Goal: Find contact information

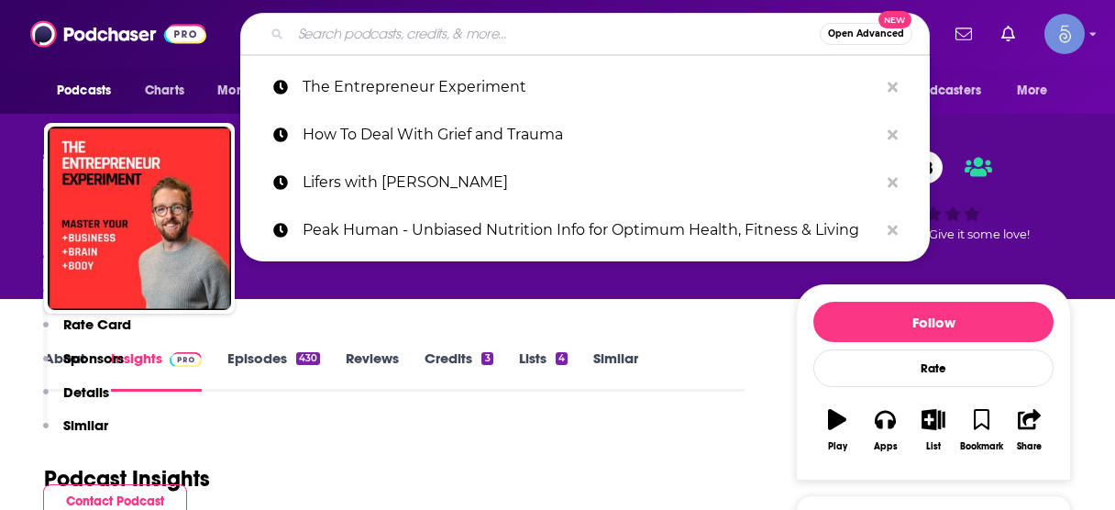
scroll to position [1652, 0]
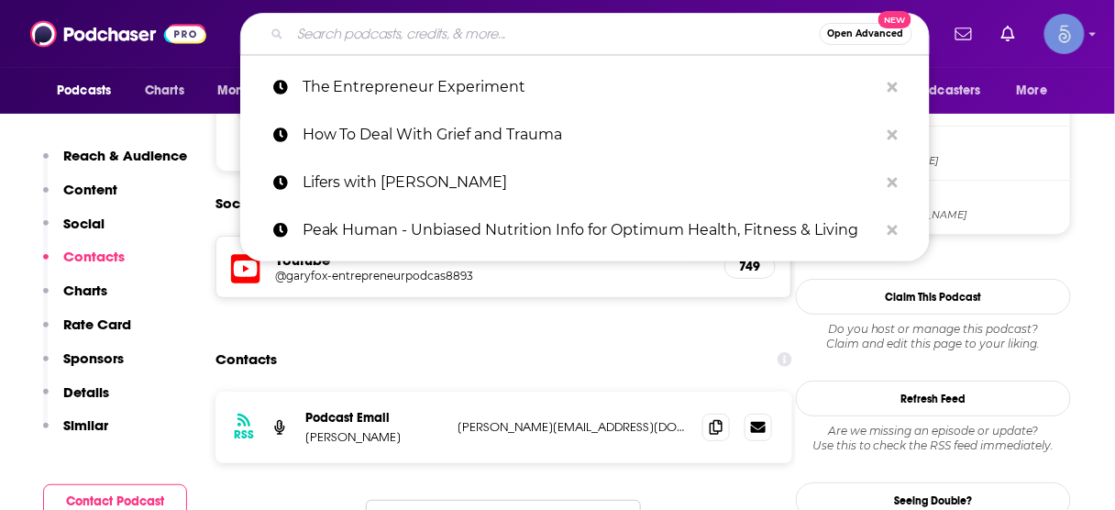
type input "Consummate Athlete Podcast"
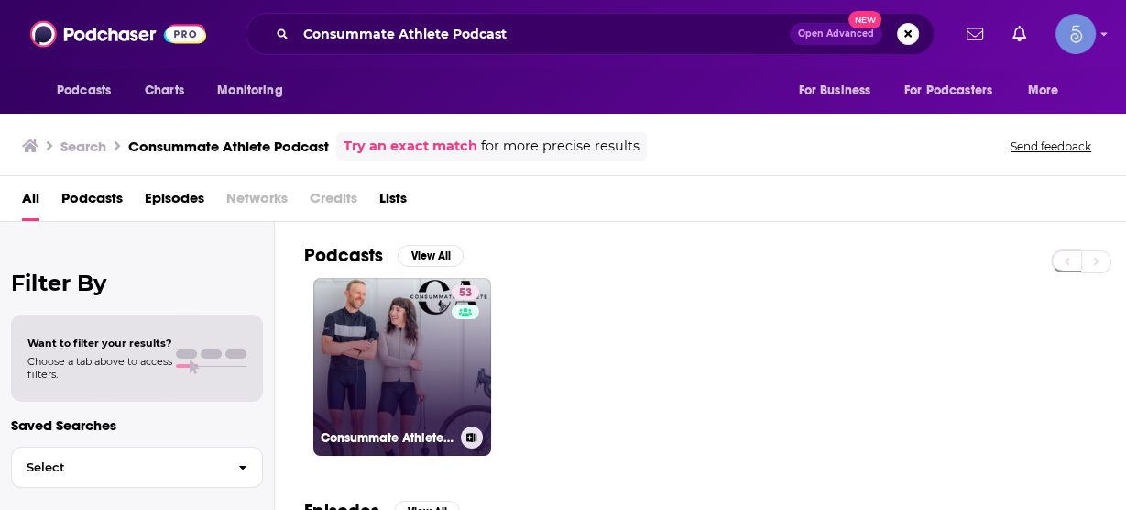
click at [423, 347] on link "53 Consummate Athlete Podcast" at bounding box center [402, 367] width 178 height 178
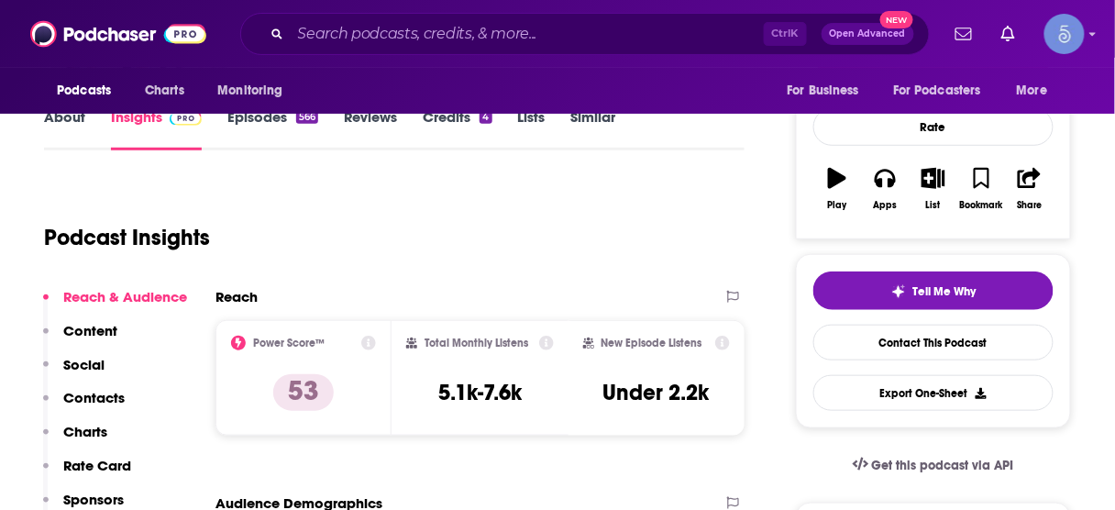
scroll to position [293, 0]
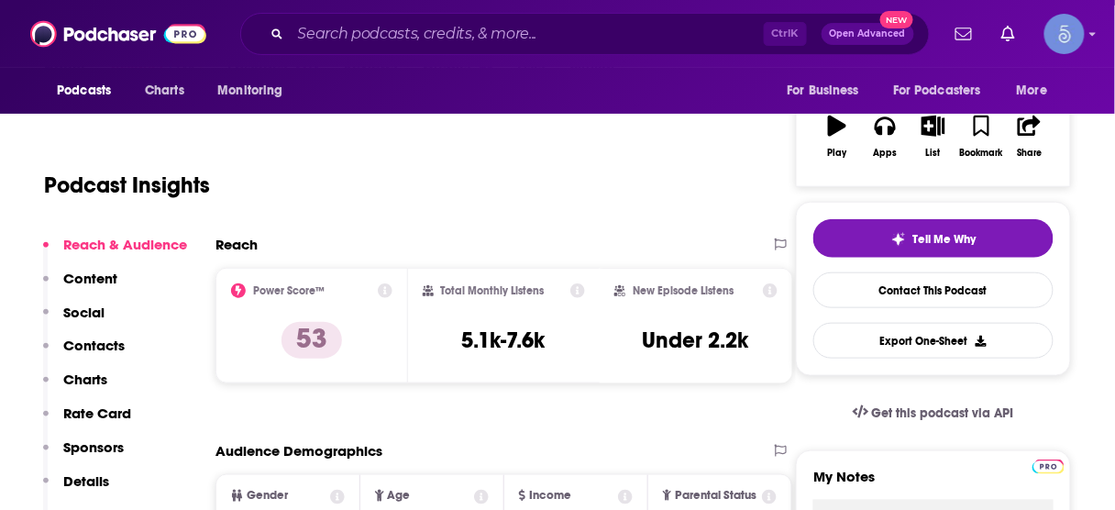
click at [96, 345] on p "Contacts" at bounding box center [93, 344] width 61 height 17
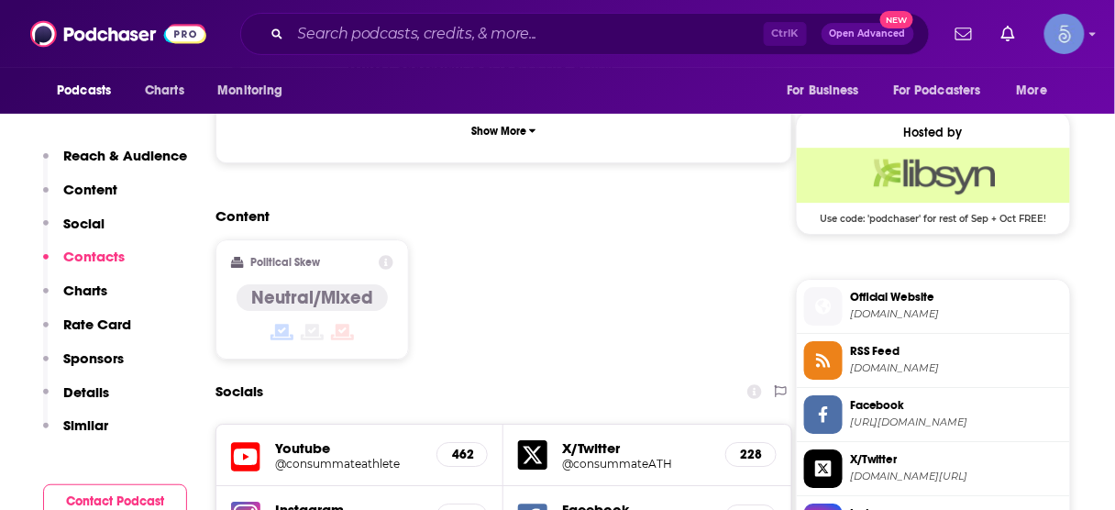
scroll to position [1549, 0]
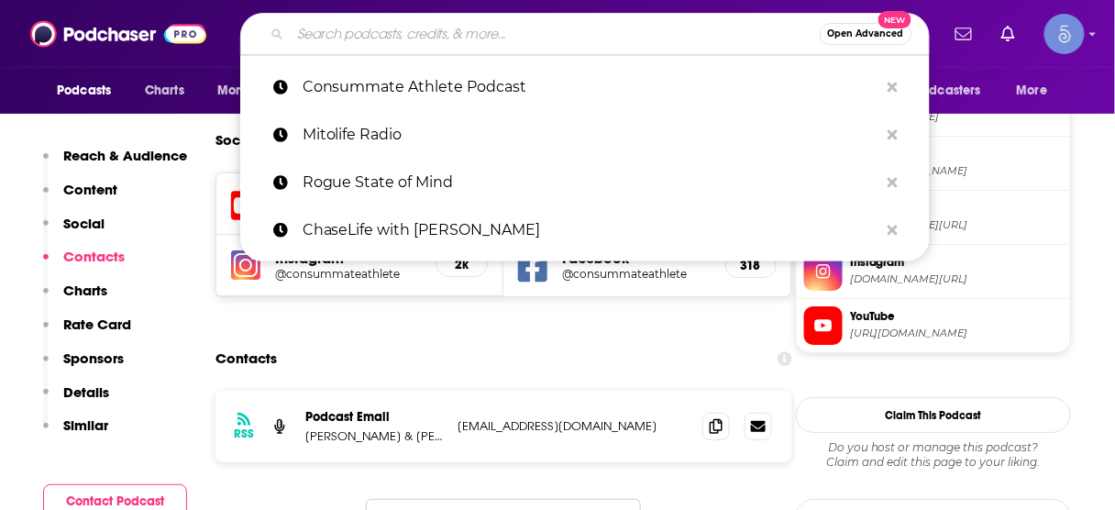
click at [604, 37] on input "Search podcasts, credits, & more..." at bounding box center [555, 33] width 529 height 29
paste input "Inform Performance"
type input "Inform Performance"
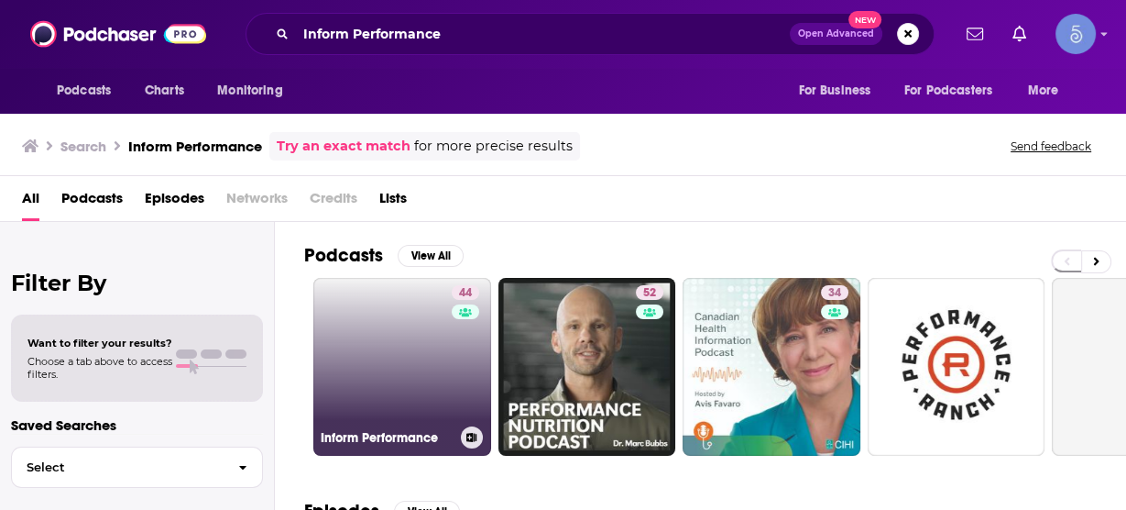
click at [430, 352] on link "44 Inform Performance" at bounding box center [402, 367] width 178 height 178
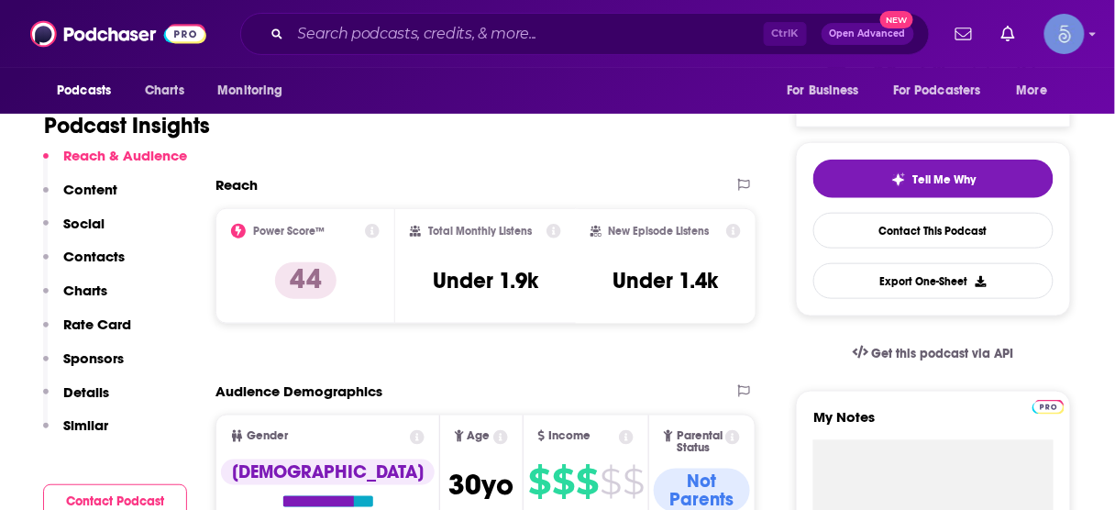
scroll to position [367, 0]
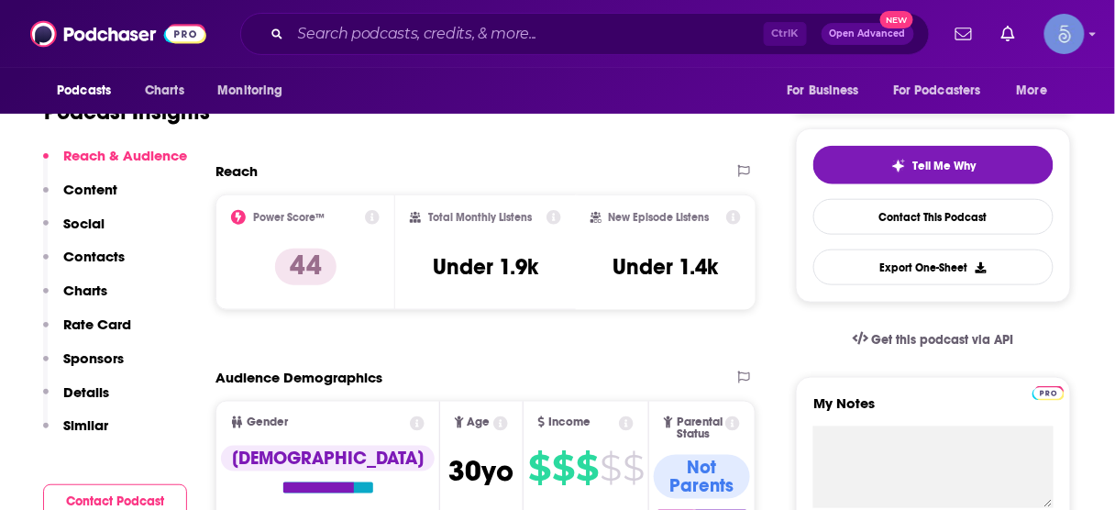
click at [108, 256] on p "Contacts" at bounding box center [93, 255] width 61 height 17
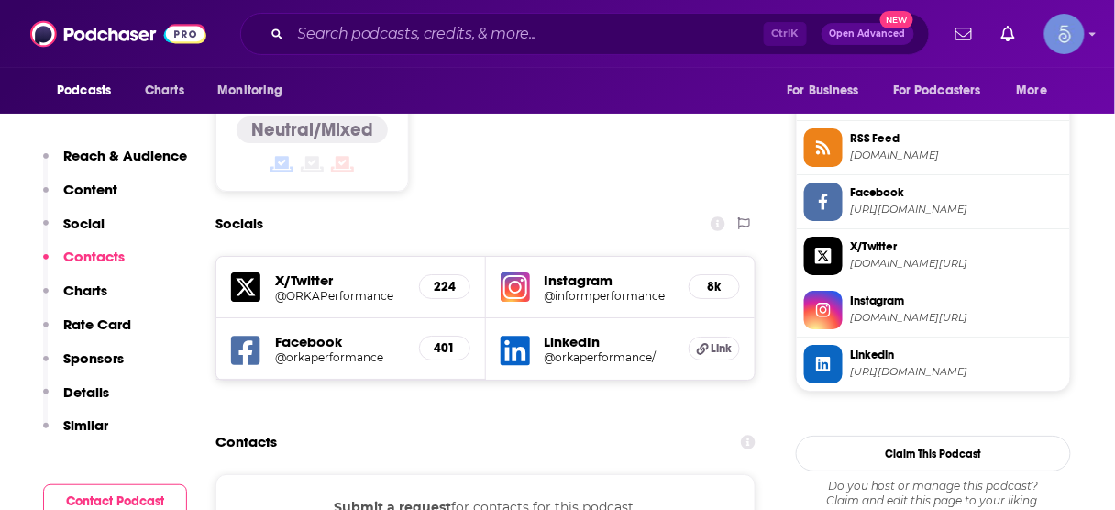
scroll to position [1578, 0]
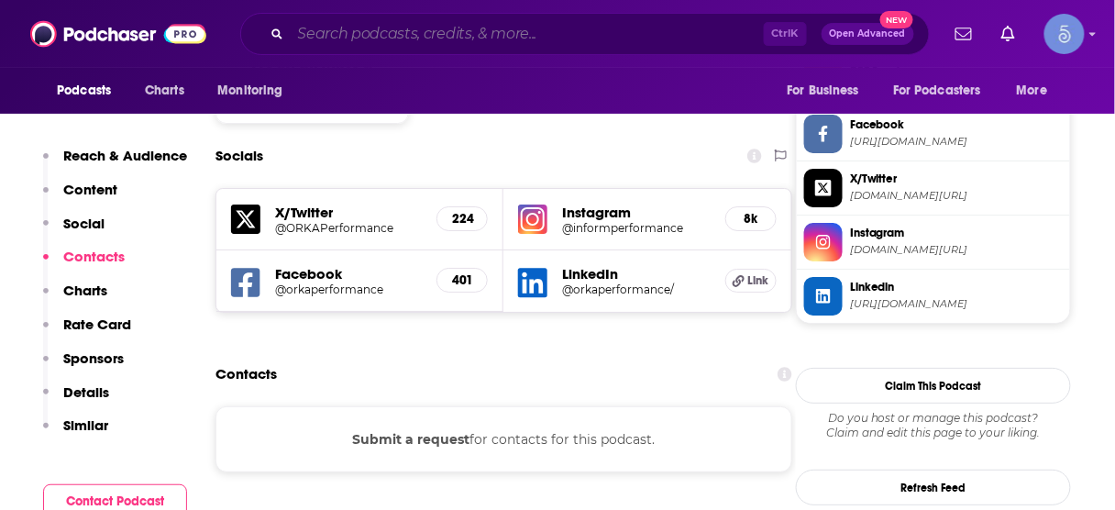
click at [574, 27] on input "Search podcasts, credits, & more..." at bounding box center [527, 33] width 473 height 29
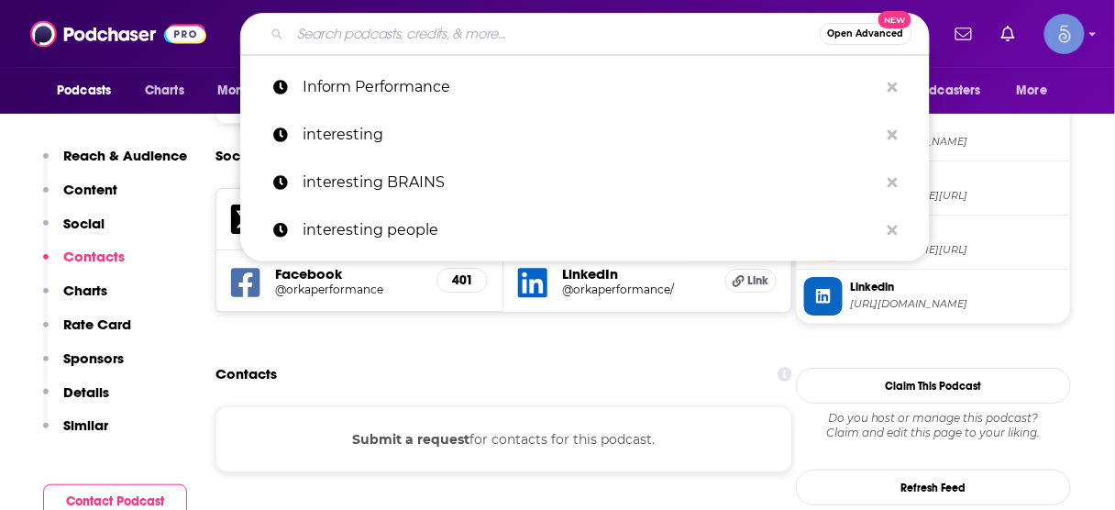
paste input "The Physical Performance Show"
type input "The Physical Performance Show"
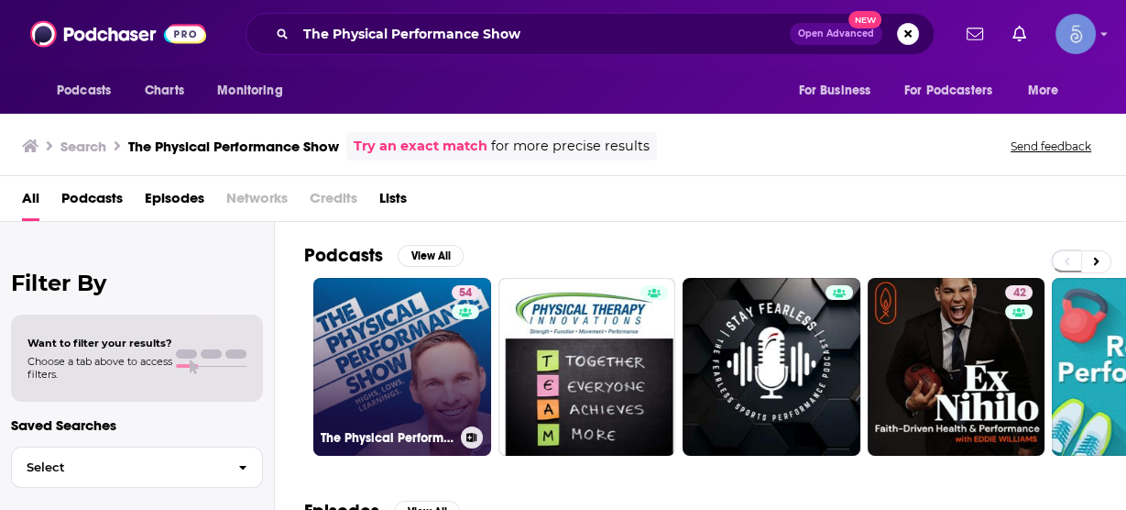
click at [394, 384] on link "54 The Physical Performance Show" at bounding box center [402, 367] width 178 height 178
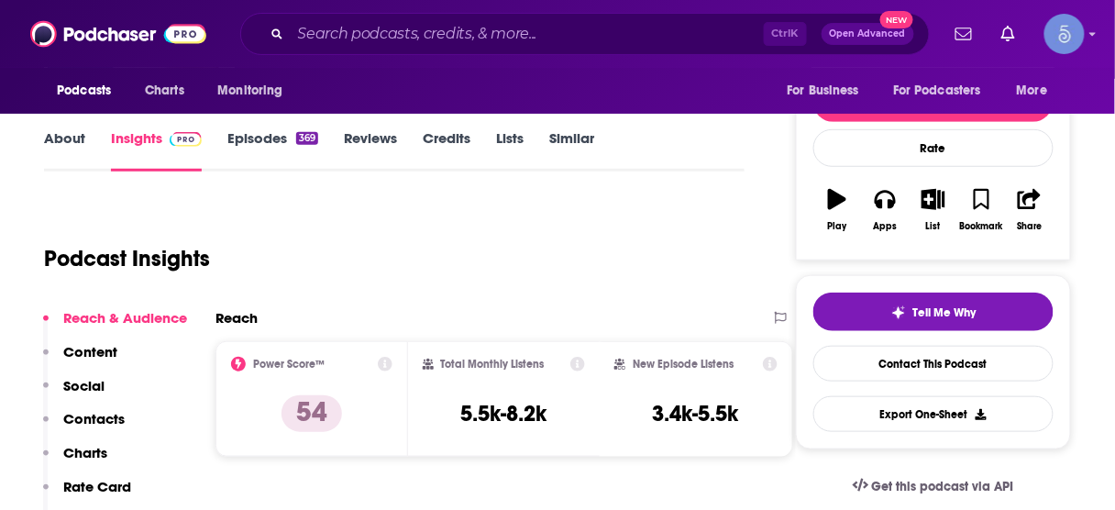
click at [106, 418] on p "Contacts" at bounding box center [93, 418] width 61 height 17
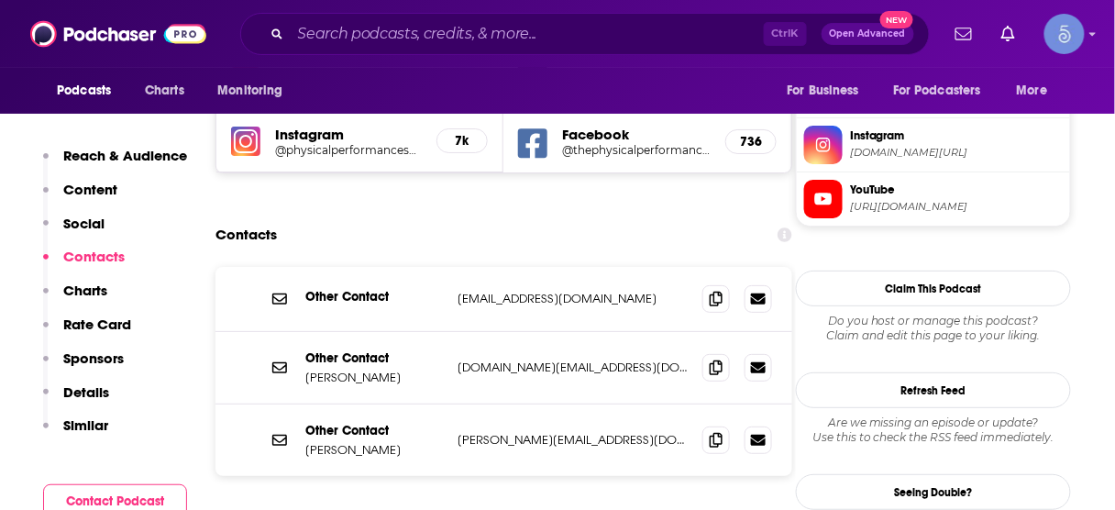
scroll to position [1570, 0]
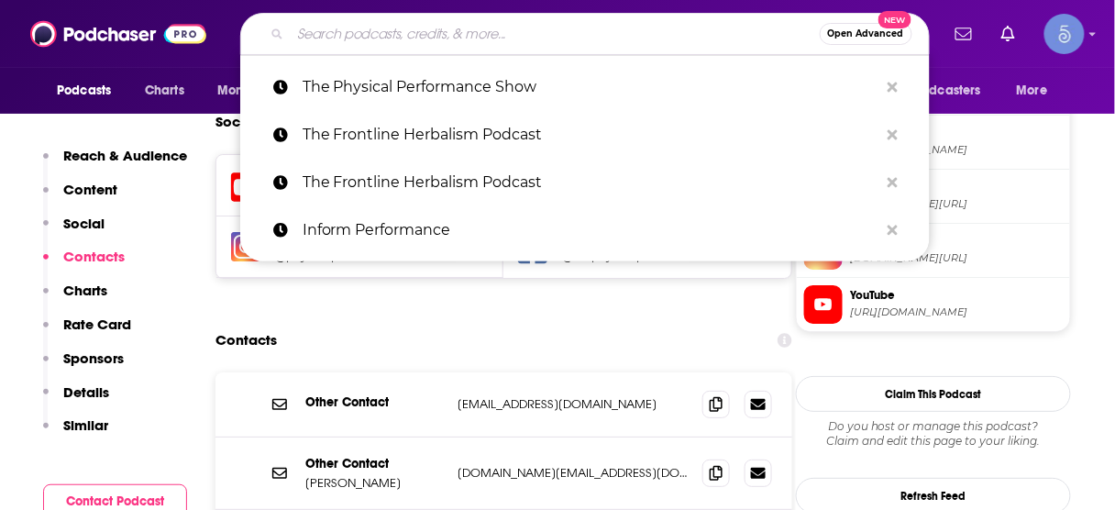
click at [547, 28] on input "Search podcasts, credits, & more..." at bounding box center [555, 33] width 529 height 29
paste input "The People Performance Podcast - Brought to you by T2"
type input "The People Performance Podcast - Brought to you by T2"
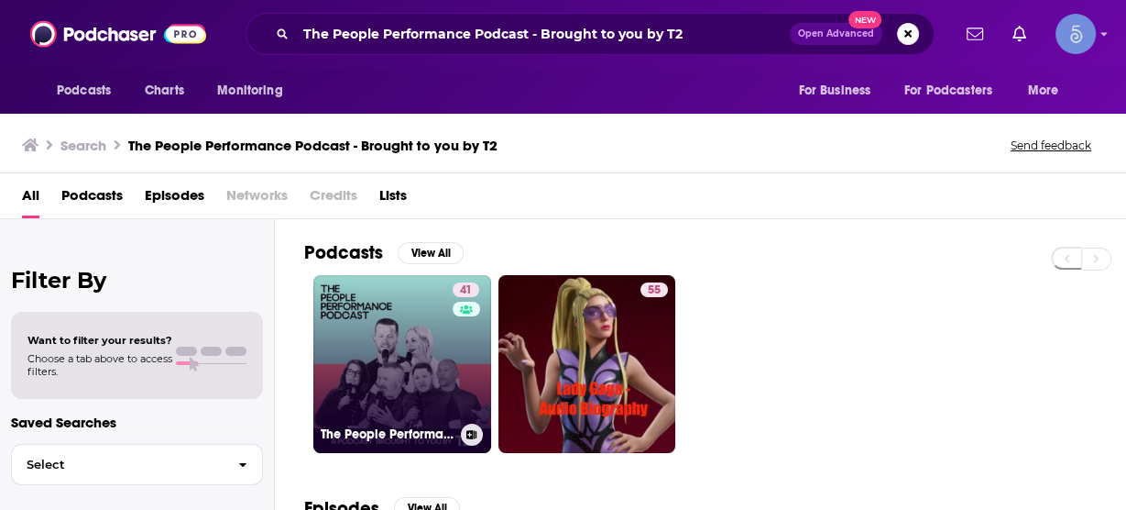
click at [400, 357] on link "41 The People Performance Podcast - Brought to you by T2" at bounding box center [402, 364] width 178 height 178
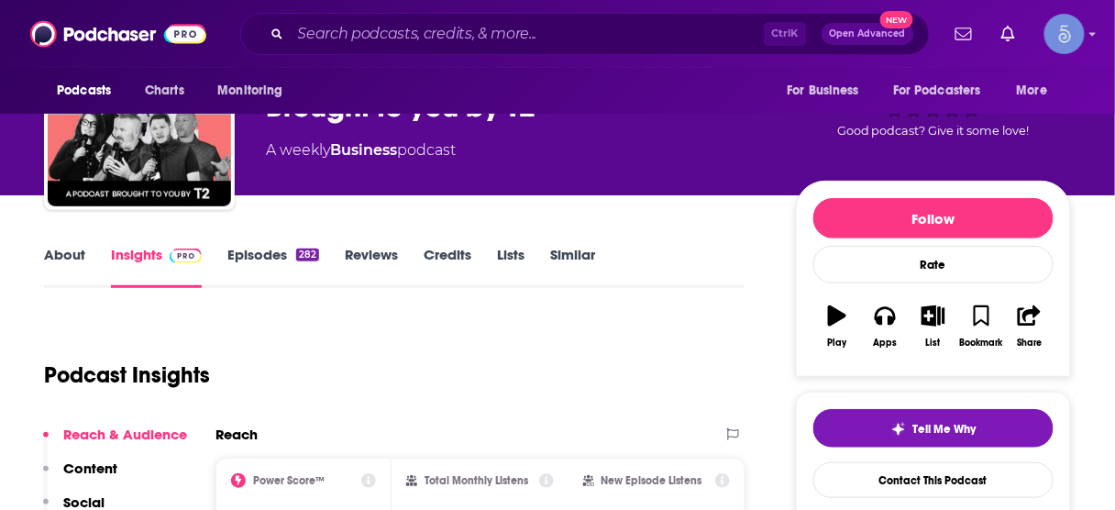
scroll to position [147, 0]
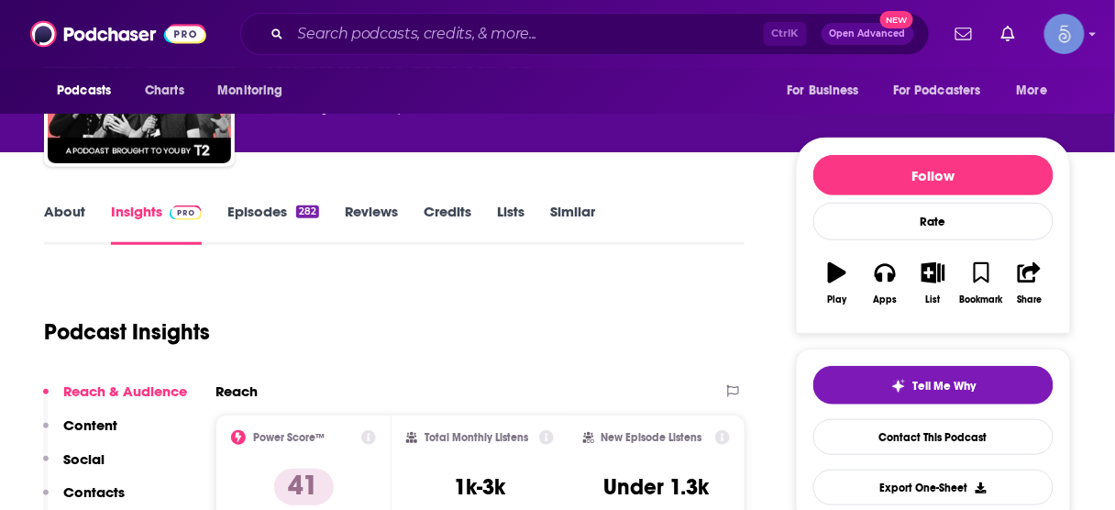
click at [101, 483] on p "Contacts" at bounding box center [93, 491] width 61 height 17
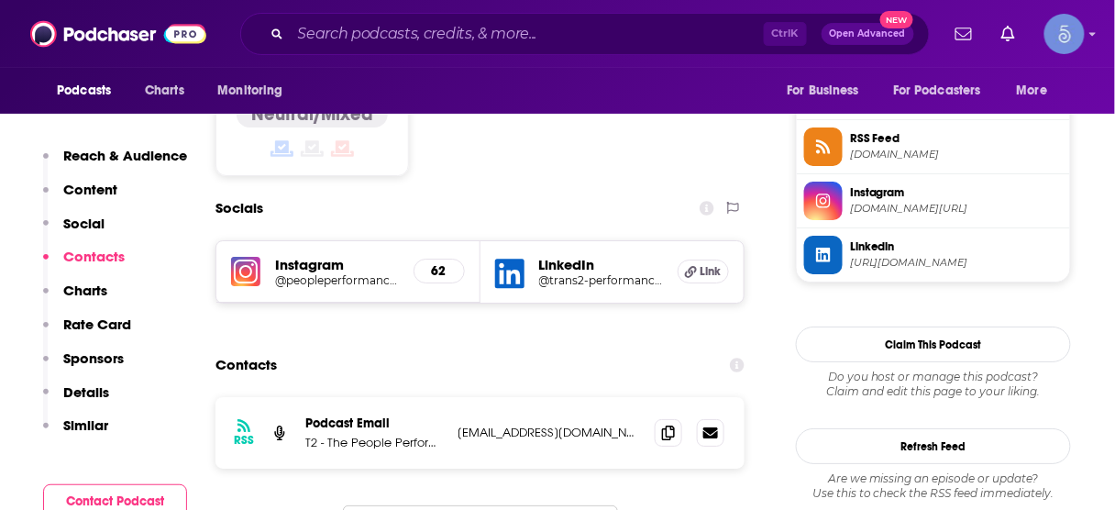
scroll to position [1497, 0]
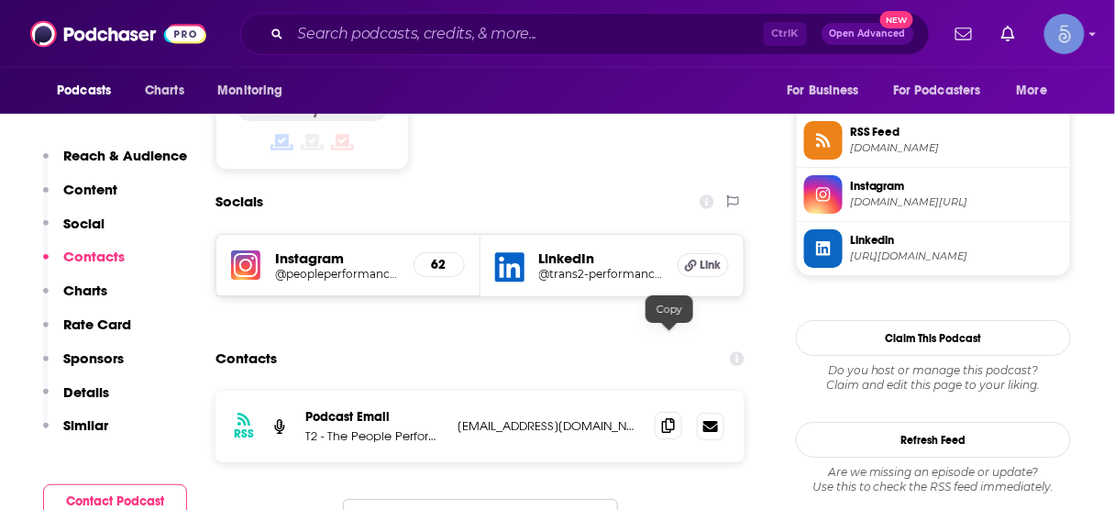
click at [671, 418] on icon at bounding box center [668, 425] width 13 height 15
click at [560, 28] on input "Search podcasts, credits, & more..." at bounding box center [527, 33] width 473 height 29
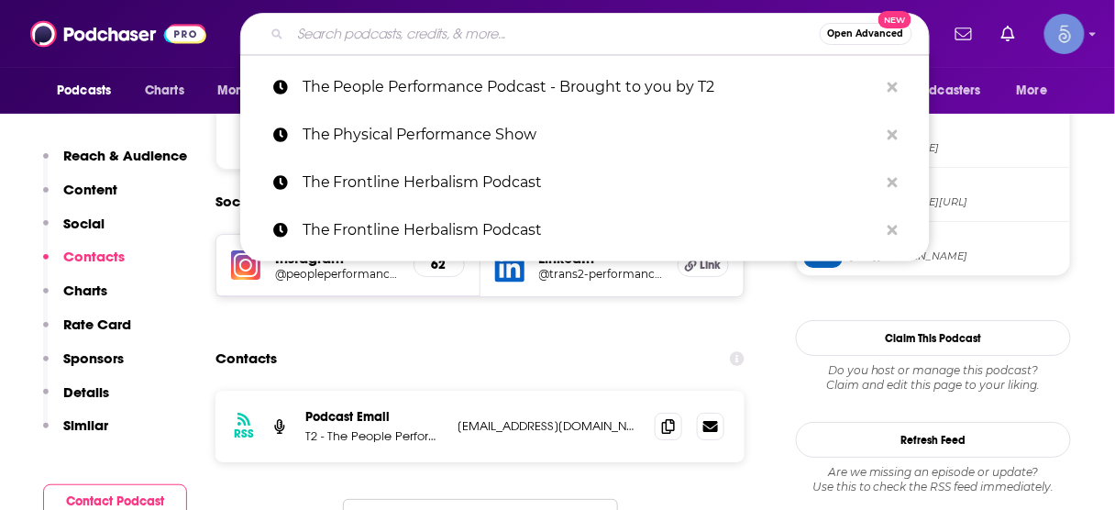
paste input "The Coaching Lab: Health, Wellness & Performance! ([PERSON_NAME], PhD)"
type input "The Coaching Lab: Health, Wellness & Performance! ([PERSON_NAME], PhD)"
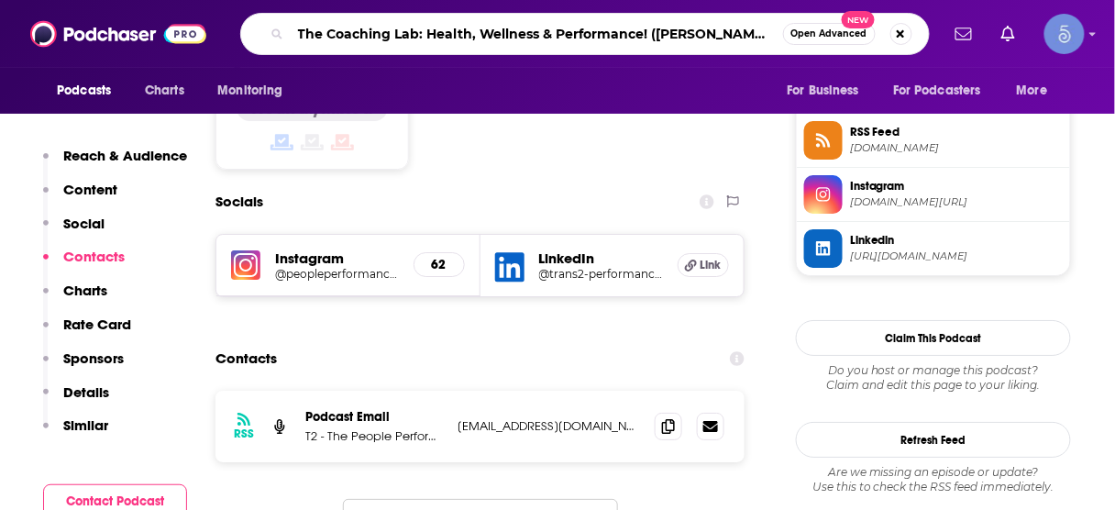
scroll to position [0, 3]
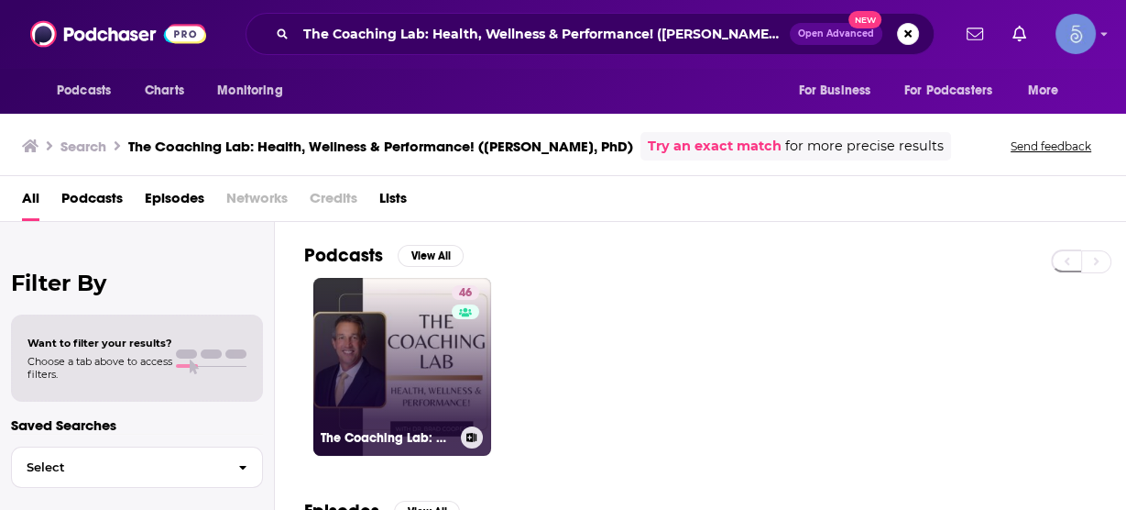
click at [398, 365] on link "46 The Coaching Lab: Health, Wellness & Performance! ([PERSON_NAME], PhD)" at bounding box center [402, 367] width 178 height 178
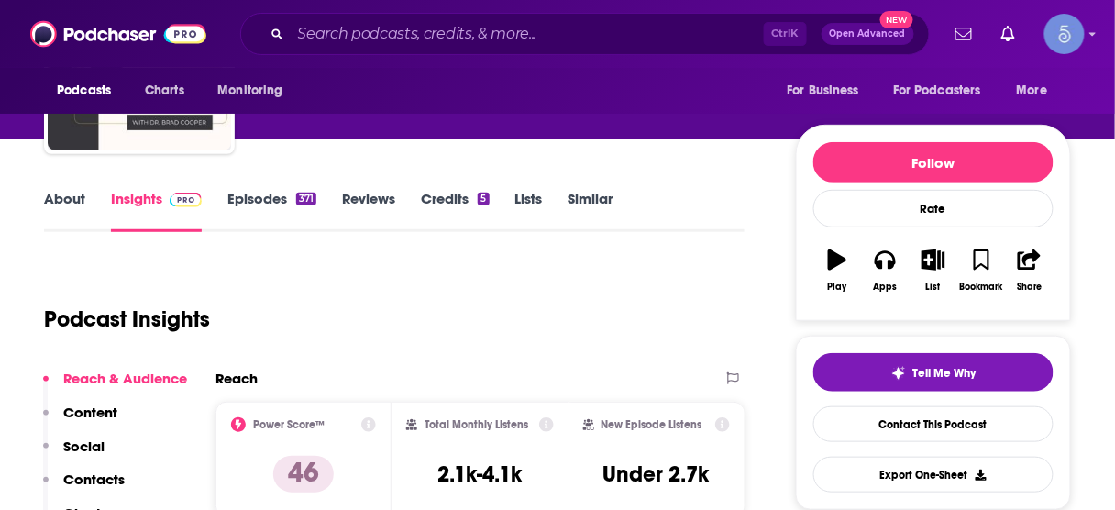
scroll to position [220, 0]
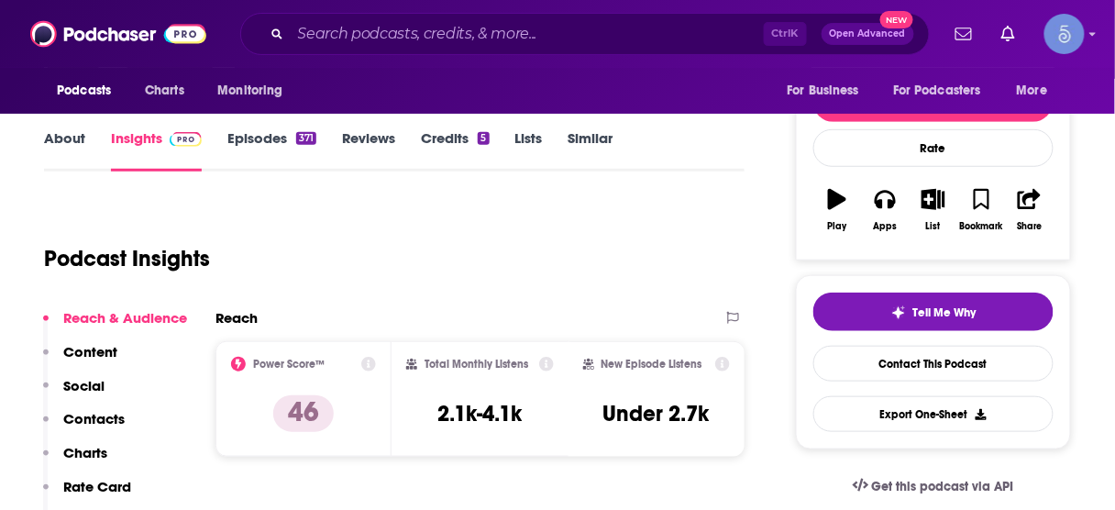
click at [115, 416] on p "Contacts" at bounding box center [93, 418] width 61 height 17
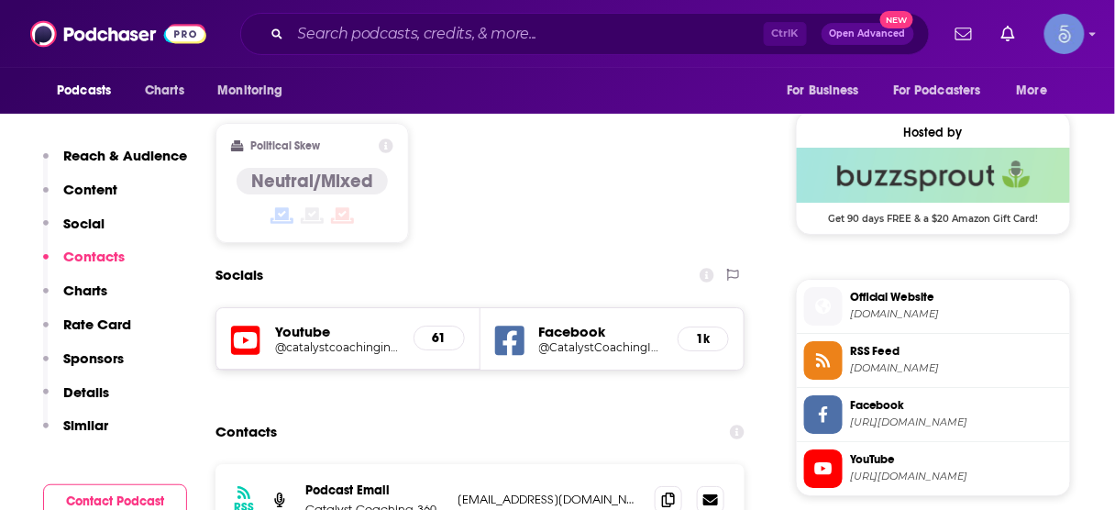
scroll to position [1518, 0]
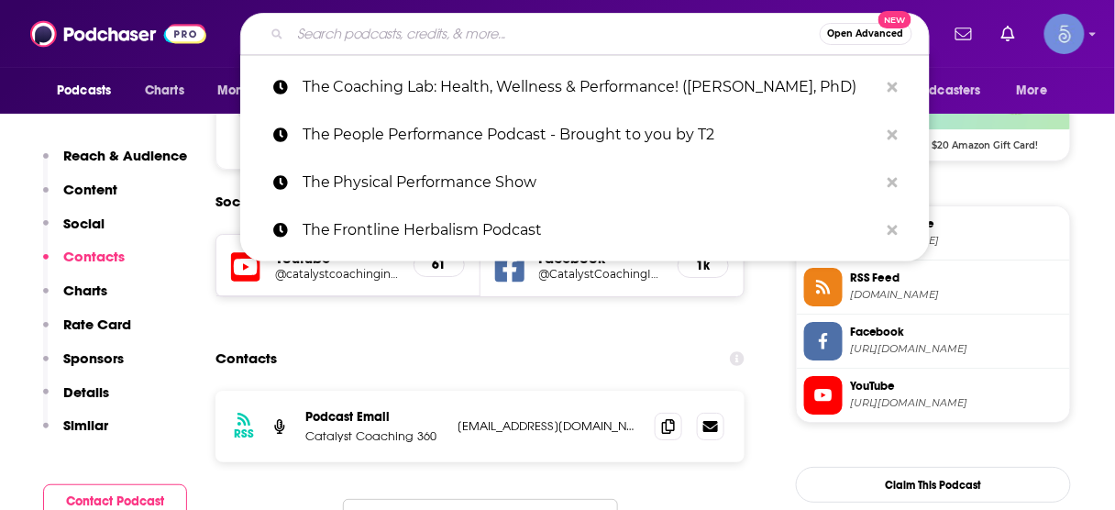
click at [526, 25] on input "Search podcasts, credits, & more..." at bounding box center [555, 33] width 529 height 29
paste input "The People Performance Podcast - Brought to you by T2"
type input "The People Performance Podcast - Brought to you by T2"
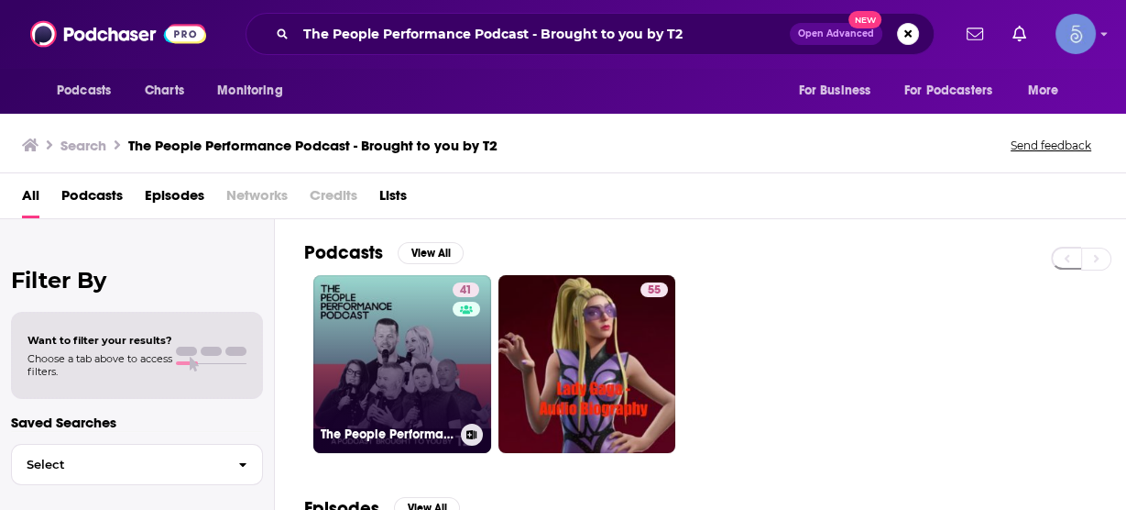
click at [406, 337] on link "41 The People Performance Podcast - Brought to you by T2" at bounding box center [402, 364] width 178 height 178
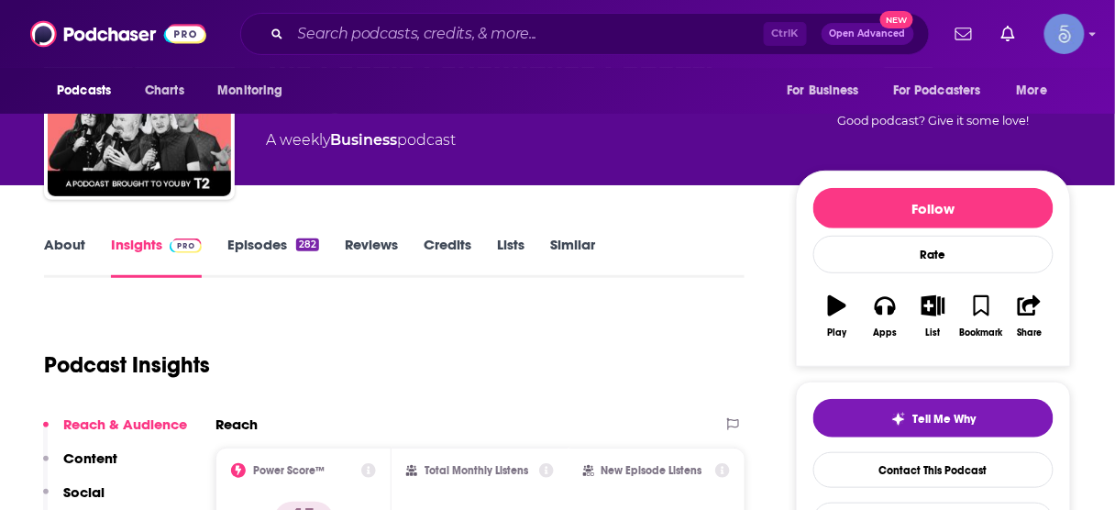
scroll to position [293, 0]
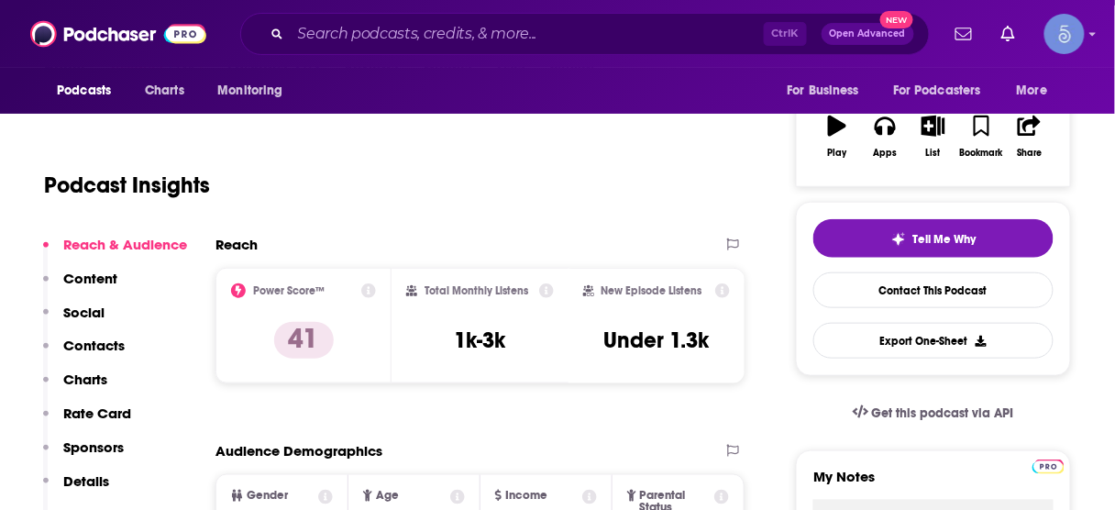
click at [100, 346] on p "Contacts" at bounding box center [93, 344] width 61 height 17
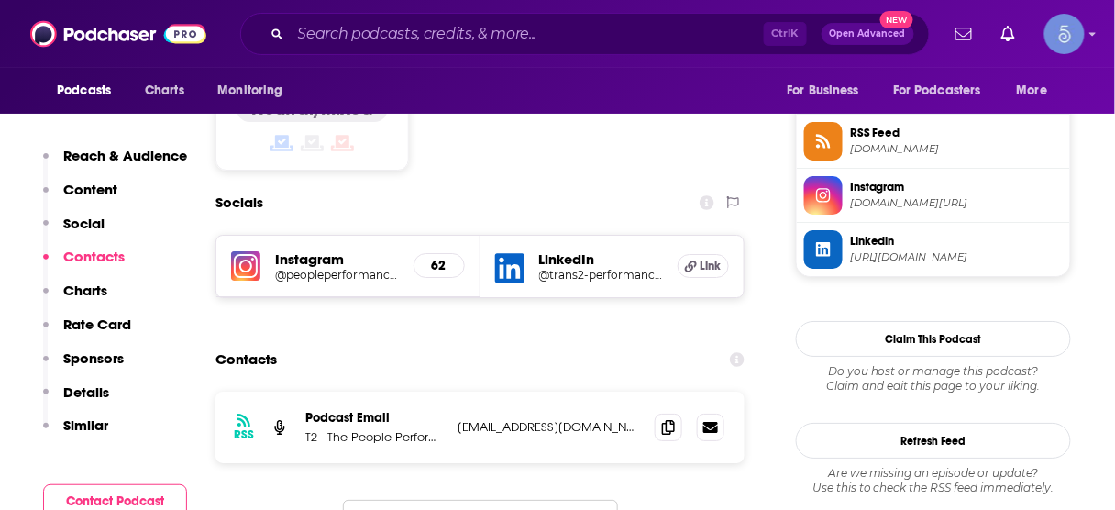
scroll to position [1497, 0]
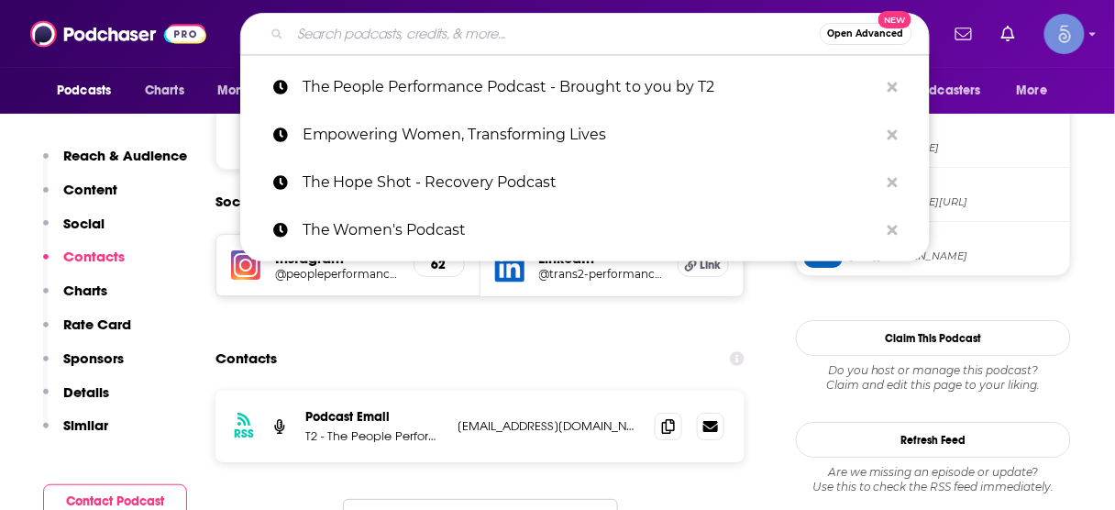
click at [636, 35] on input "Search podcasts, credits, & more..." at bounding box center [555, 33] width 529 height 29
paste input "The Best You Podcast with [PERSON_NAME]"
type input "The Best You Podcast with [PERSON_NAME]"
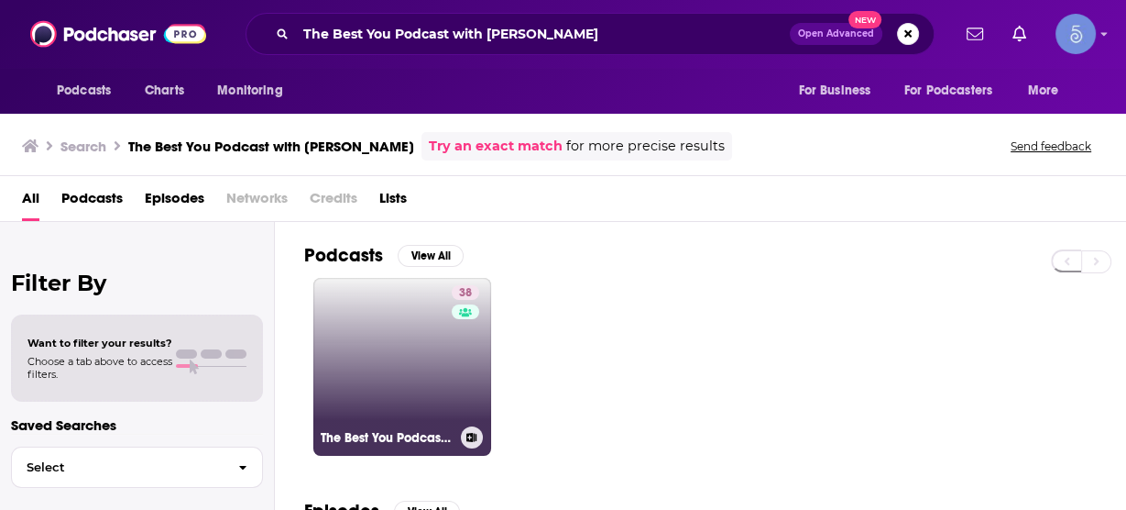
click at [439, 360] on link "38 The Best You Podcast with [PERSON_NAME]" at bounding box center [402, 367] width 178 height 178
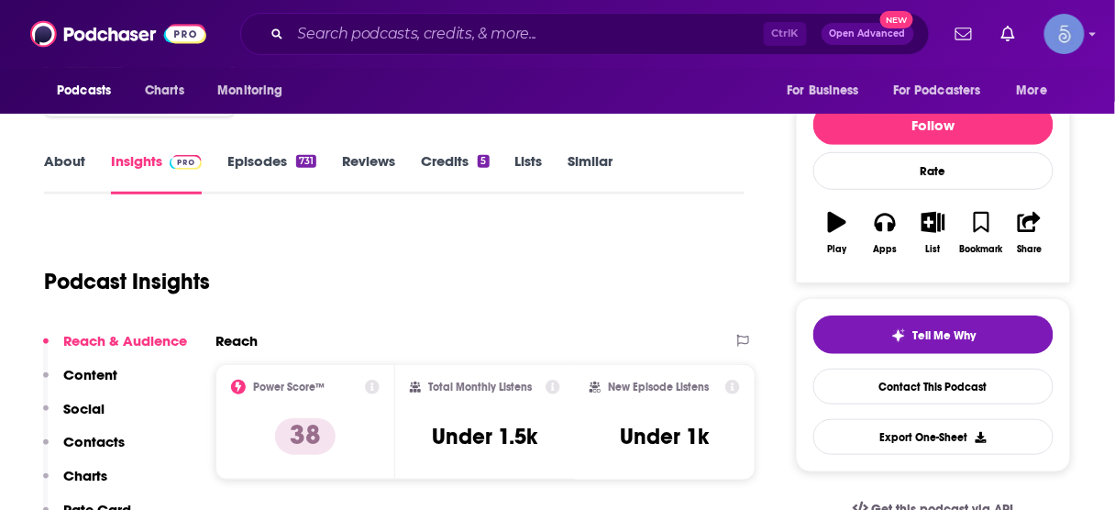
scroll to position [293, 0]
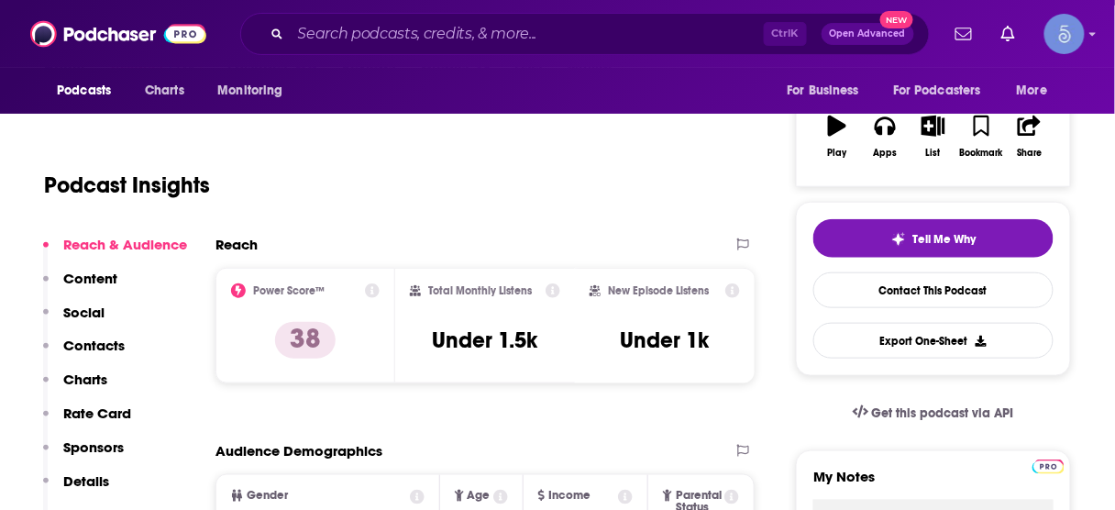
click at [92, 345] on p "Contacts" at bounding box center [93, 344] width 61 height 17
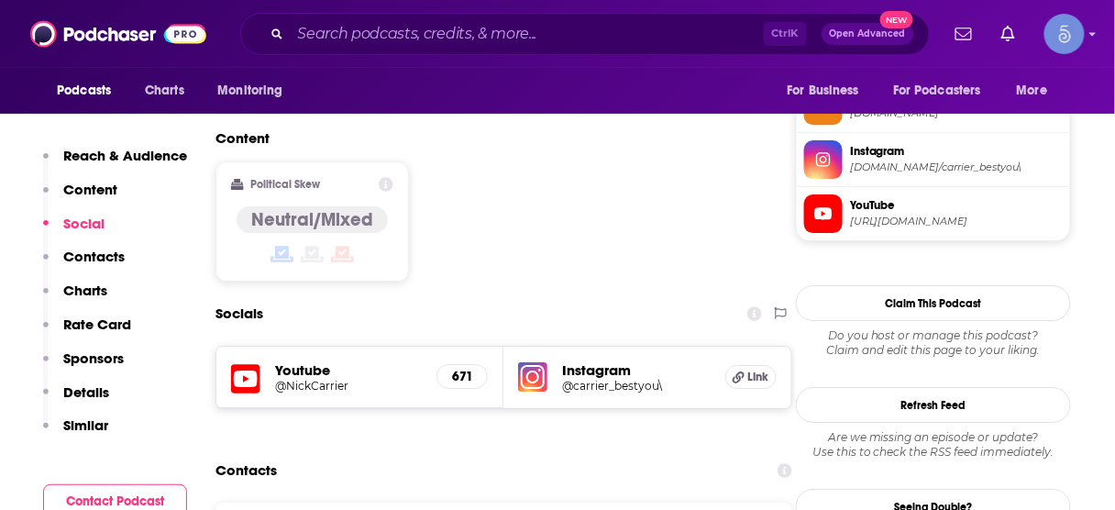
scroll to position [1488, 0]
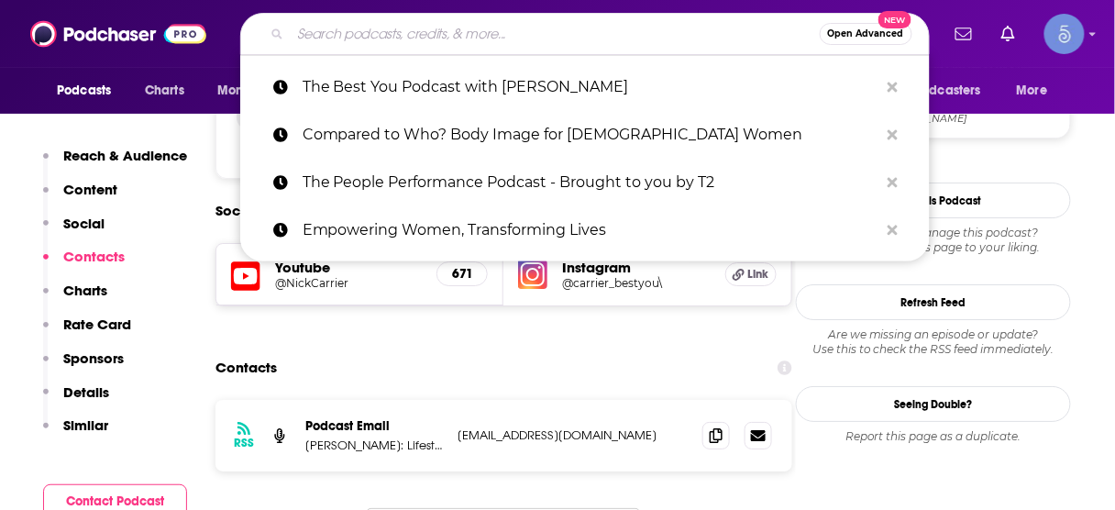
click at [637, 28] on input "Search podcasts, credits, & more..." at bounding box center [555, 33] width 529 height 29
paste input "Game Changers with [PERSON_NAME]"
type input "Game Changers with [PERSON_NAME]"
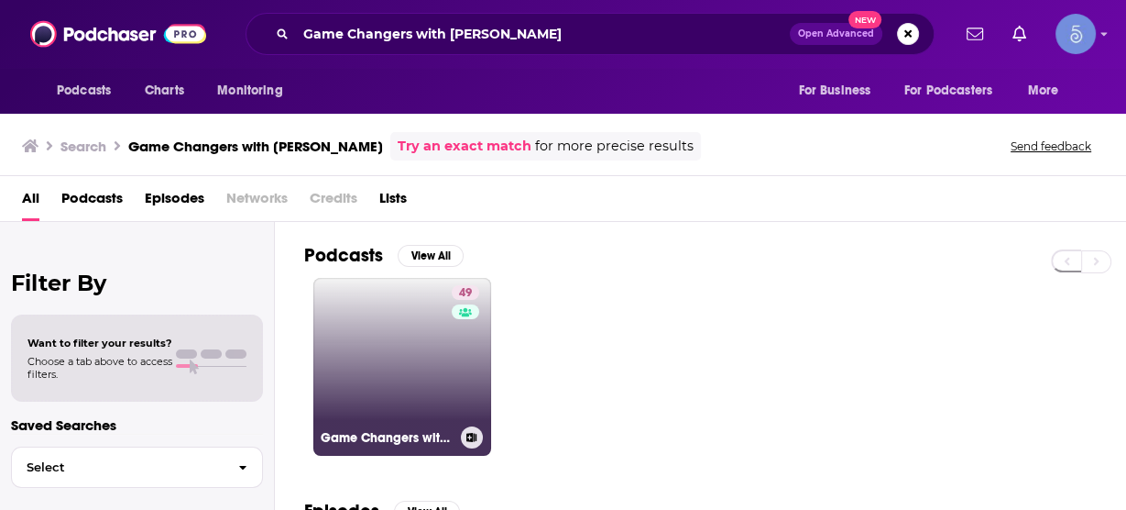
click at [415, 377] on link "49 Game Changers with [PERSON_NAME]" at bounding box center [402, 367] width 178 height 178
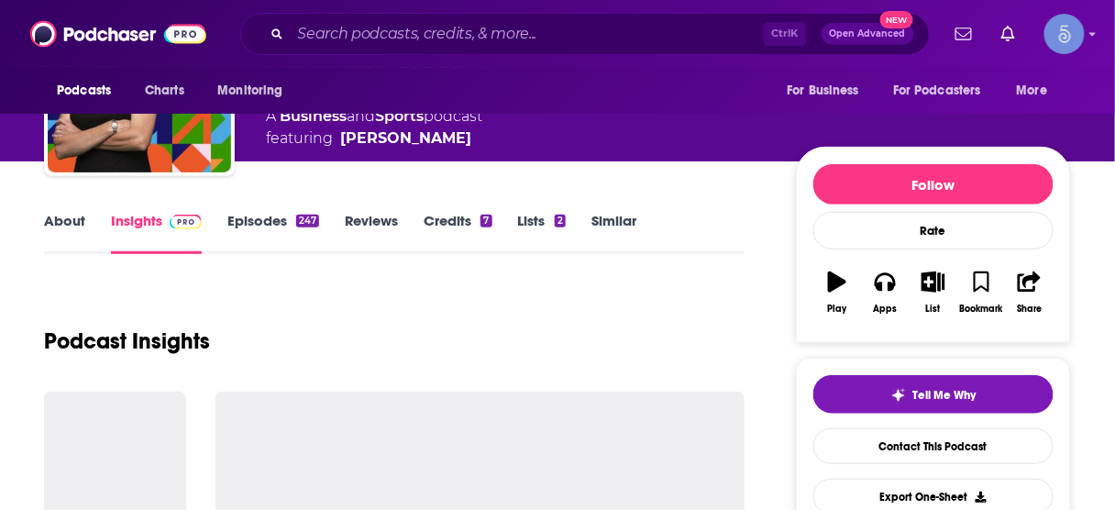
scroll to position [367, 0]
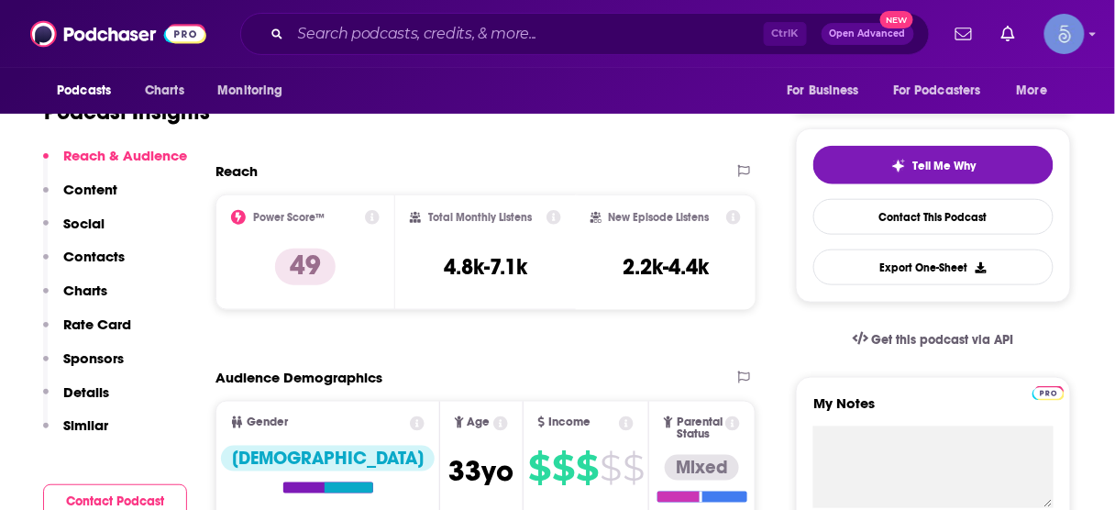
click at [126, 253] on div "Reach & Audience Content Social Contacts Charts Rate Card Sponsors Details Simi…" at bounding box center [115, 298] width 144 height 303
click at [111, 253] on p "Contacts" at bounding box center [93, 255] width 61 height 17
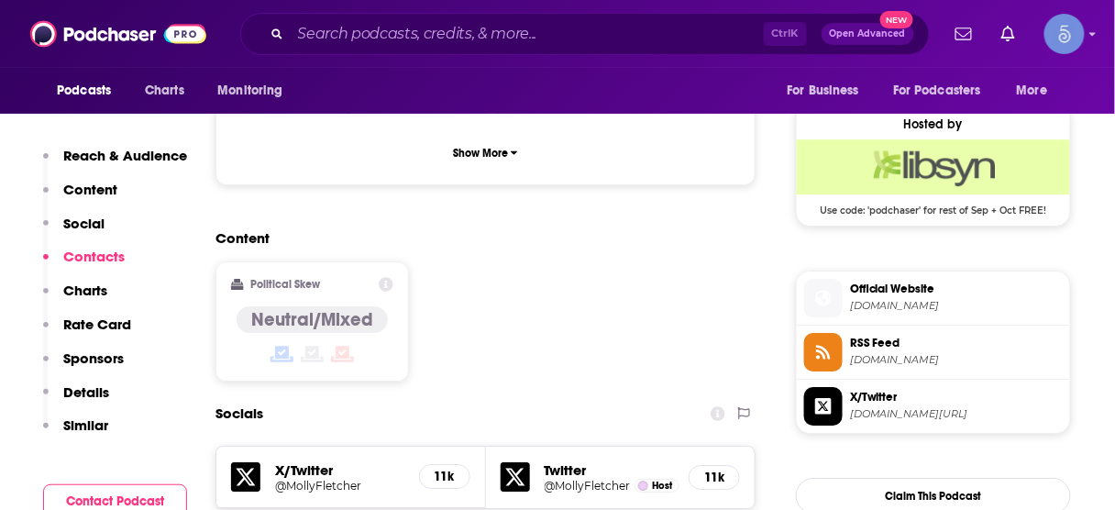
scroll to position [1499, 0]
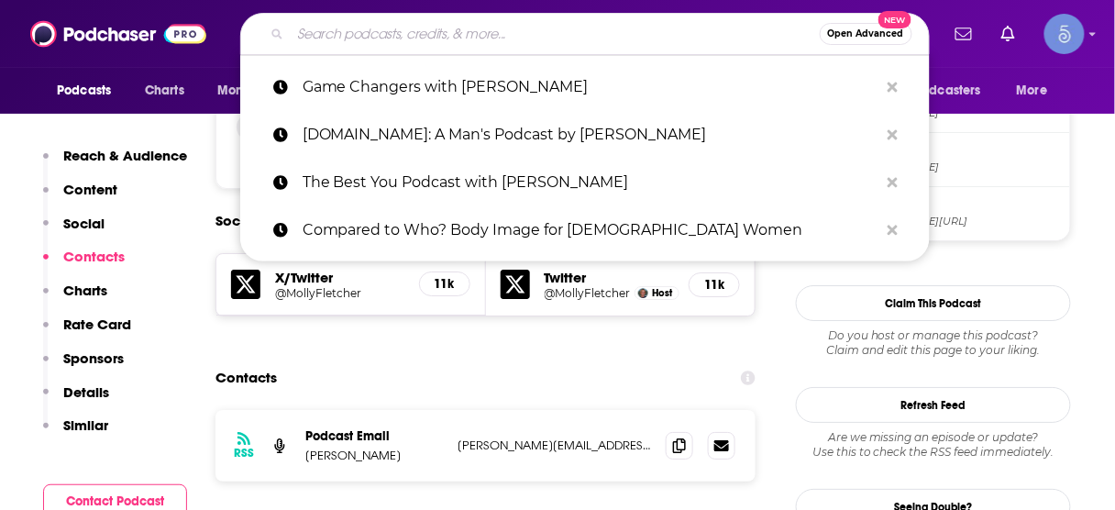
click at [527, 22] on input "Search podcasts, credits, & more..." at bounding box center [555, 33] width 529 height 29
paste input "The Track and Field Performance Podcast"
type input "The Track and Field Performance Podcast"
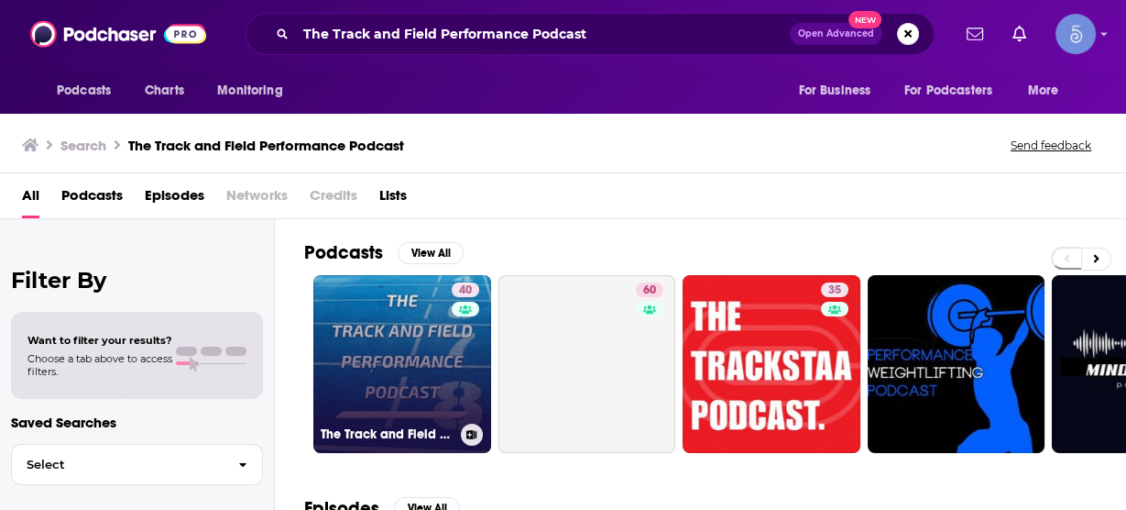
click at [420, 345] on link "40 The Track and Field Performance Podcast" at bounding box center [402, 364] width 178 height 178
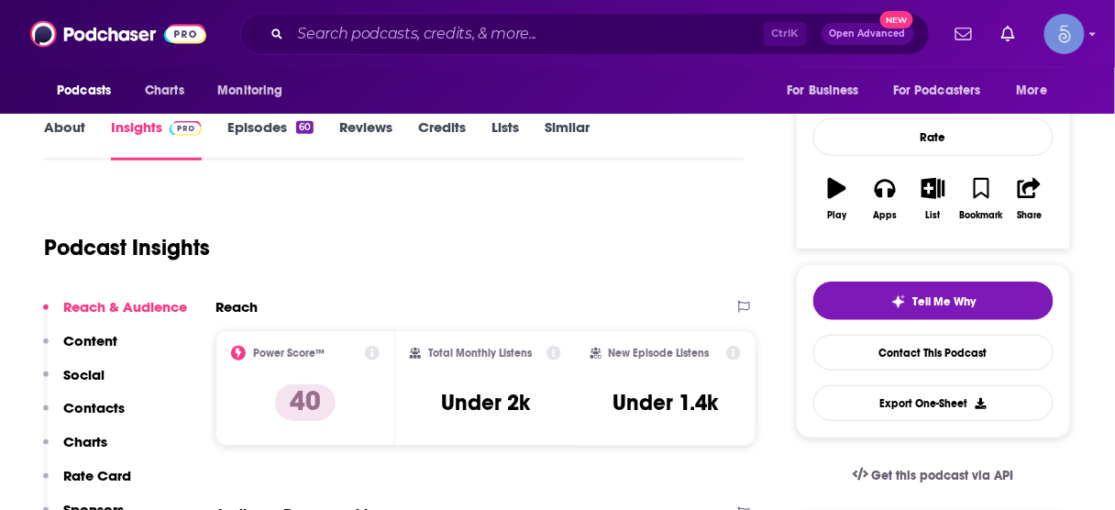
scroll to position [293, 0]
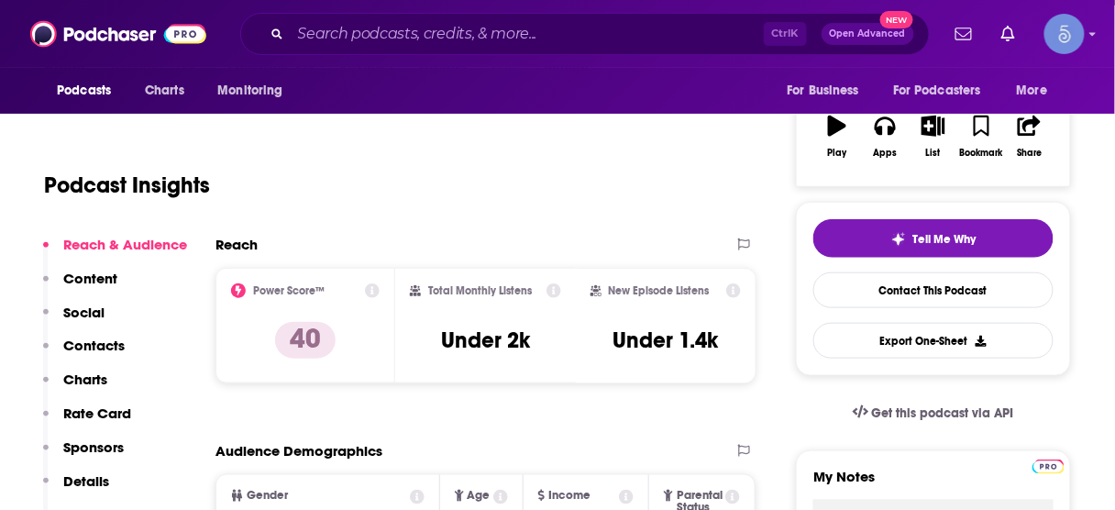
click at [93, 348] on p "Contacts" at bounding box center [93, 344] width 61 height 17
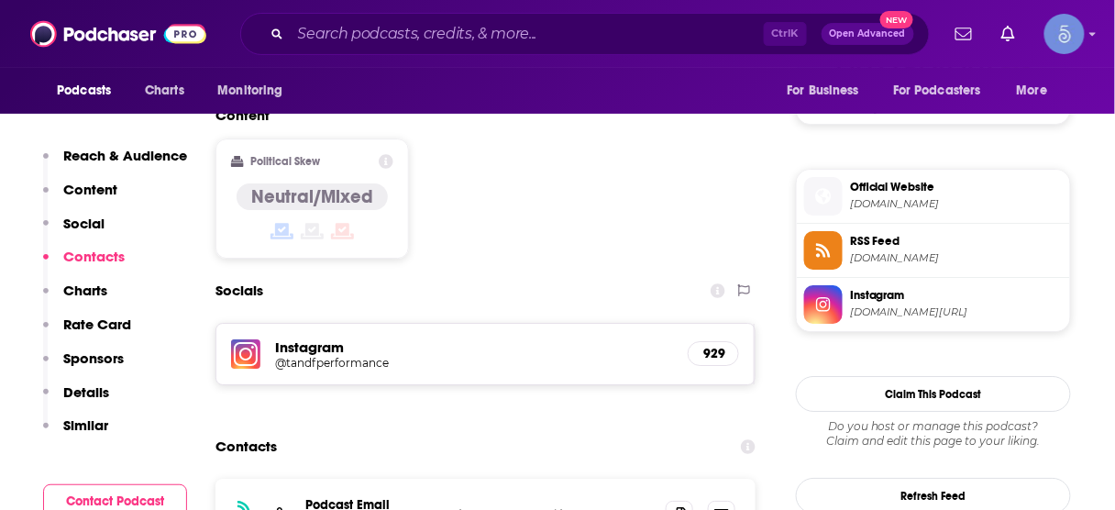
scroll to position [1474, 0]
